Goal: Information Seeking & Learning: Understand process/instructions

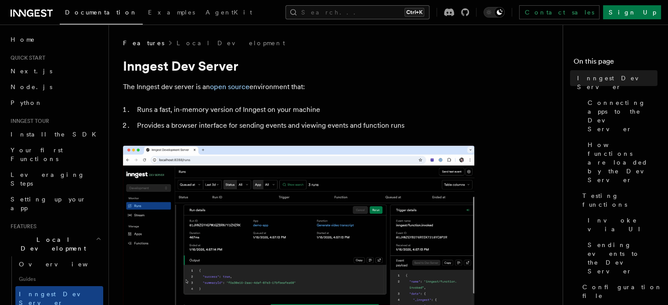
click at [357, 11] on button "Search... Ctrl+K" at bounding box center [357, 12] width 144 height 14
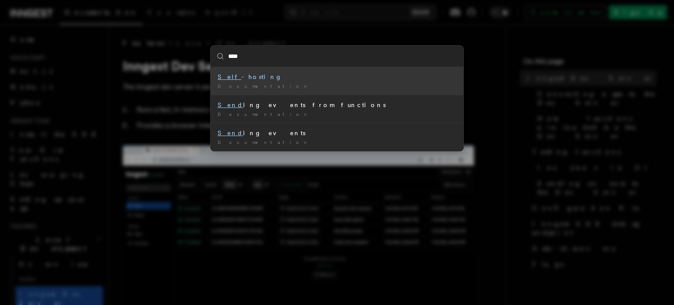
type input "***"
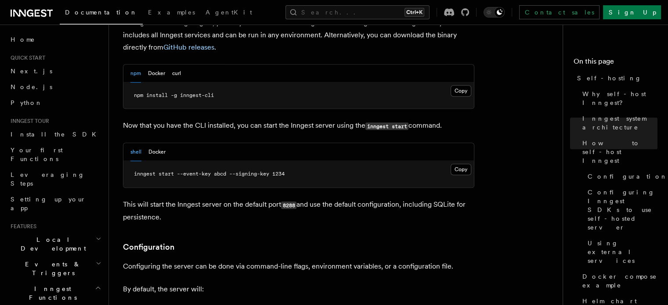
scroll to position [921, 0]
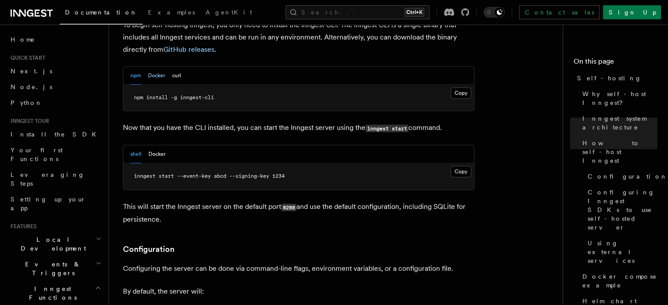
click at [156, 67] on button "Docker" at bounding box center [156, 76] width 17 height 18
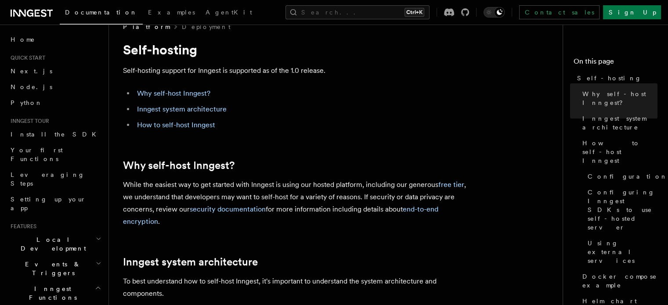
scroll to position [0, 0]
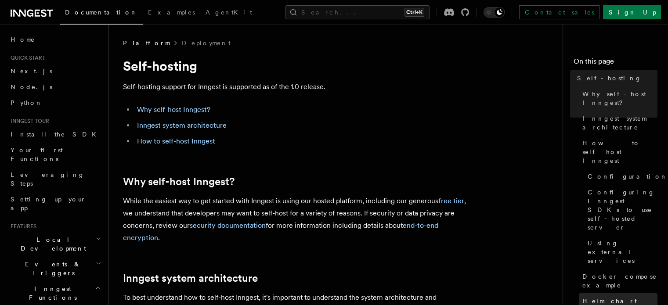
click at [582, 297] on span "Helm chart" at bounding box center [609, 301] width 54 height 9
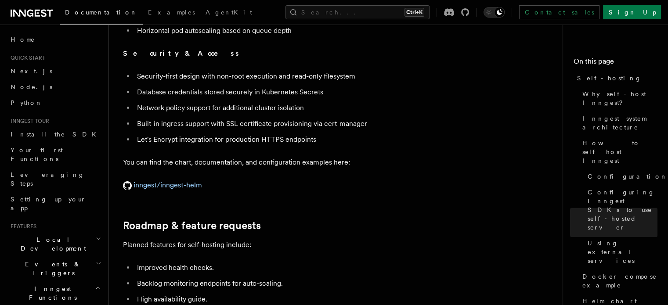
scroll to position [3217, 0]
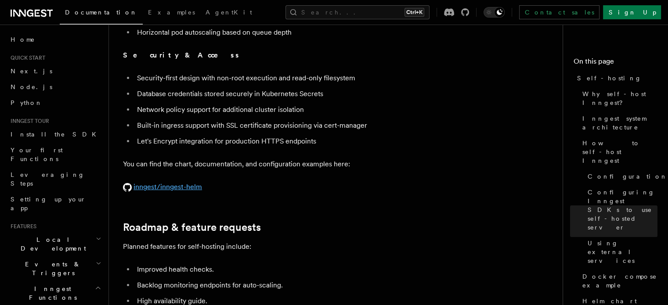
drag, startPoint x: 225, startPoint y: 180, endPoint x: 151, endPoint y: 177, distance: 73.4
click at [151, 181] on p "inngest/inngest-helm" at bounding box center [298, 187] width 351 height 12
click at [274, 182] on p "inngest/inngest-helm" at bounding box center [298, 187] width 351 height 12
click at [170, 183] on link "inngest/inngest-helm" at bounding box center [162, 187] width 79 height 8
